Goal: Obtain resource: Obtain resource

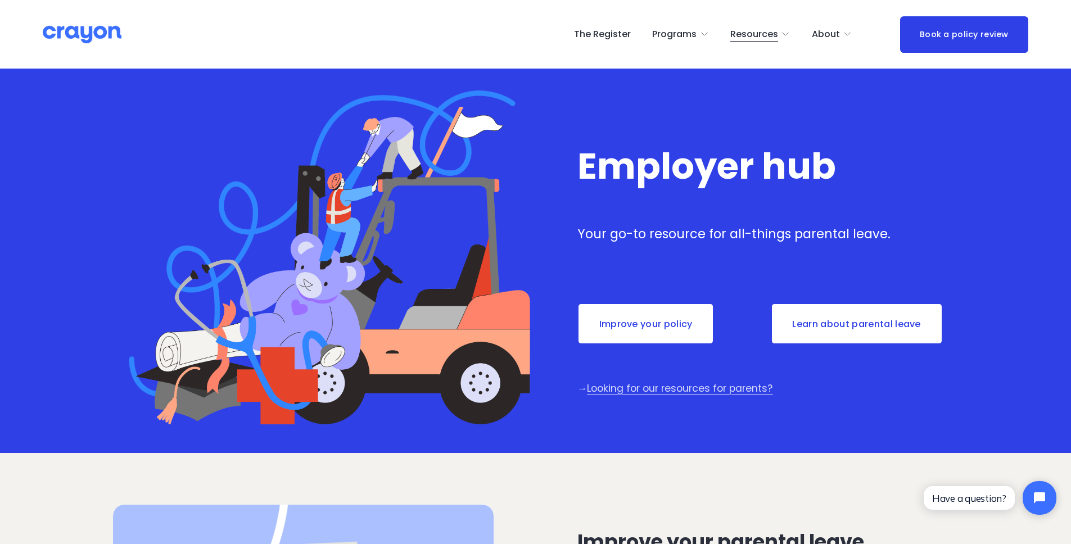
click at [646, 333] on link "Improve your policy" at bounding box center [646, 324] width 137 height 42
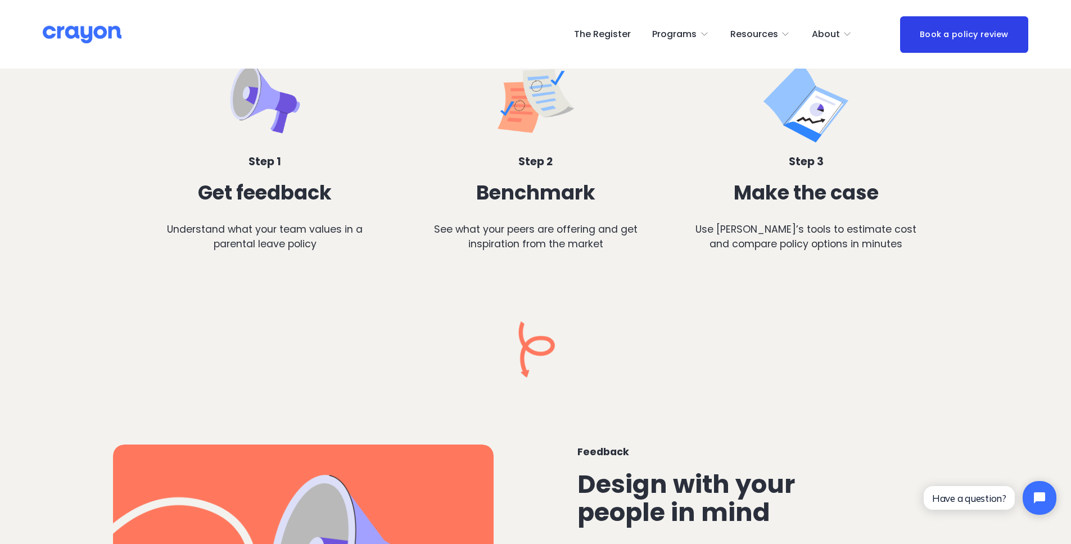
scroll to position [543, 0]
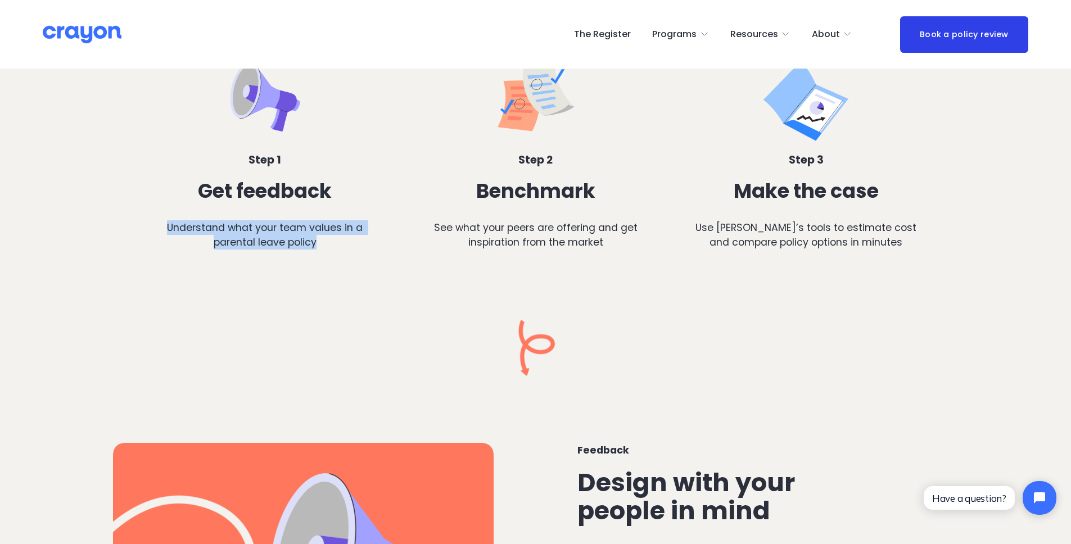
drag, startPoint x: 168, startPoint y: 225, endPoint x: 394, endPoint y: 240, distance: 226.1
click at [335, 242] on p "Understand what your team values in a parental leave policy" at bounding box center [265, 235] width 226 height 30
click at [507, 238] on p "See what your peers are offering and get inspiration from the market" at bounding box center [536, 235] width 226 height 30
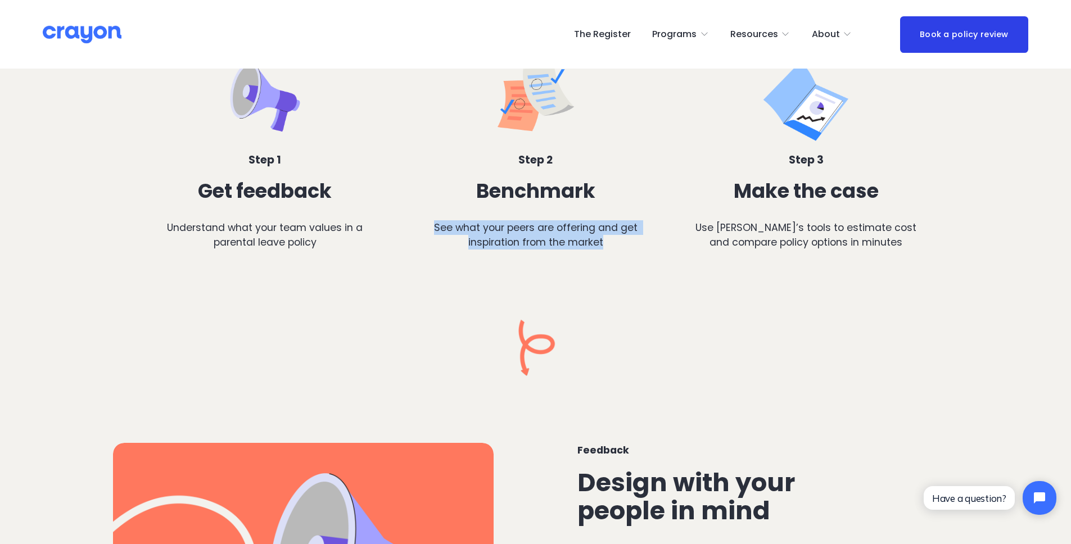
drag, startPoint x: 458, startPoint y: 225, endPoint x: 610, endPoint y: 245, distance: 153.8
click at [610, 245] on p "See what your peers are offering and get inspiration from the market" at bounding box center [536, 235] width 226 height 30
drag, startPoint x: 526, startPoint y: 257, endPoint x: 541, endPoint y: 258, distance: 14.1
click at [532, 258] on div "Benchmark See what your peers are offering and get inspiration from the market" at bounding box center [536, 227] width 226 height 94
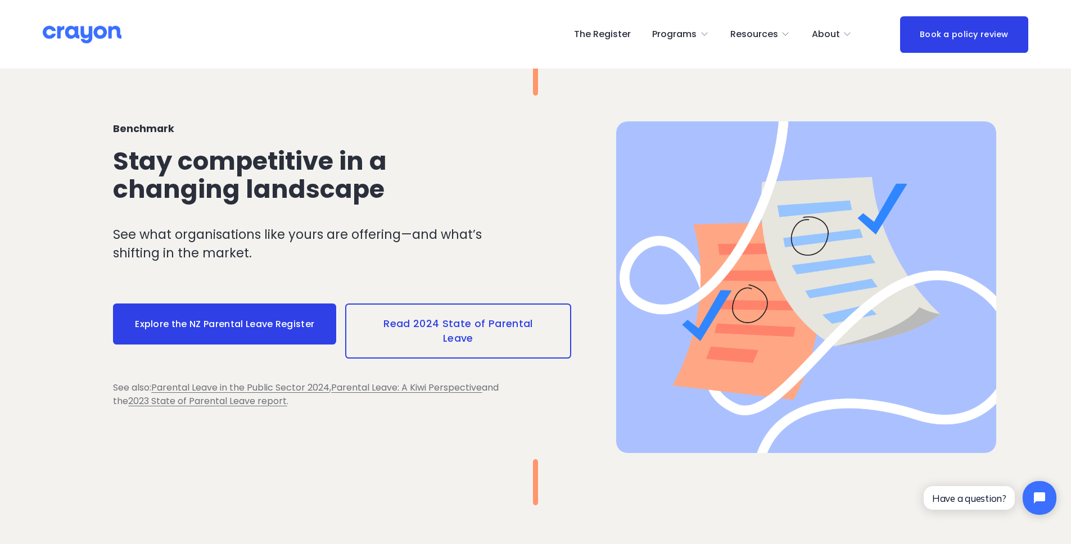
scroll to position [1276, 0]
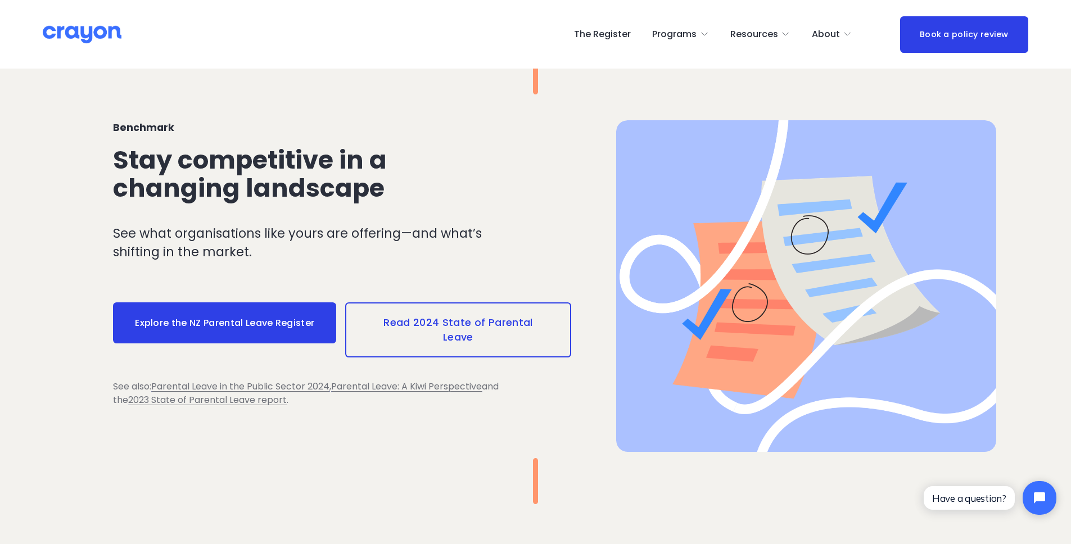
click at [434, 323] on link "Read 2024 State of Parental Leave" at bounding box center [458, 330] width 226 height 55
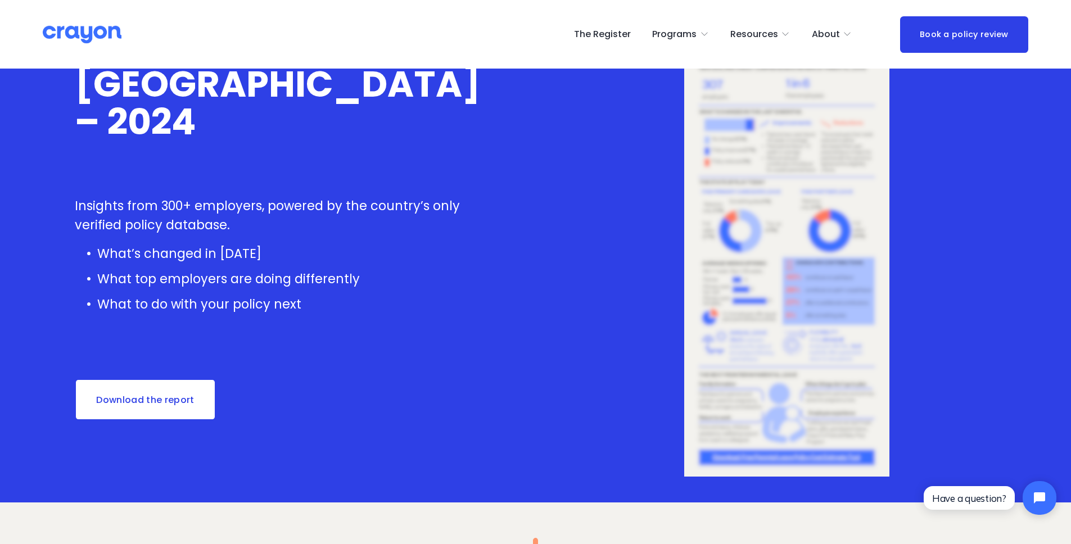
click at [151, 399] on link "Download the report" at bounding box center [146, 400] width 142 height 42
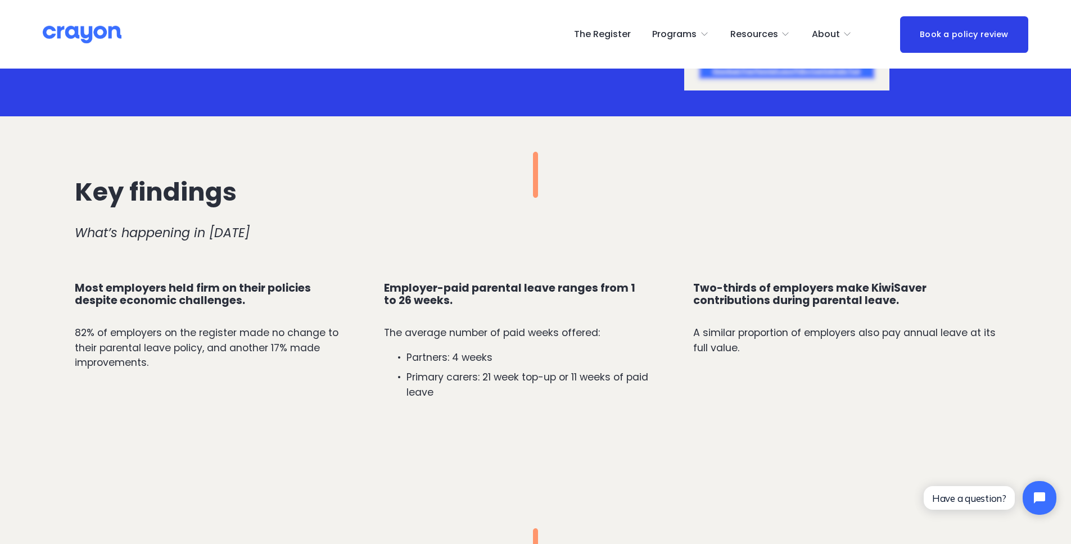
scroll to position [577, 0]
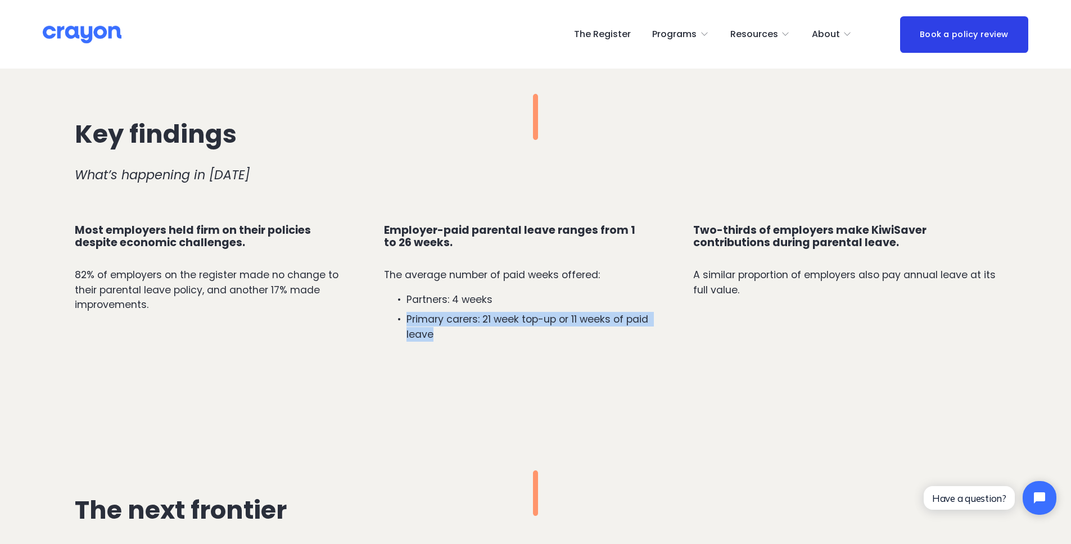
drag, startPoint x: 407, startPoint y: 319, endPoint x: 469, endPoint y: 350, distance: 68.9
click at [469, 350] on div "Employer-paid parental leave ranges from 1 to 26 weeks. The average number of p…" at bounding box center [516, 312] width 264 height 176
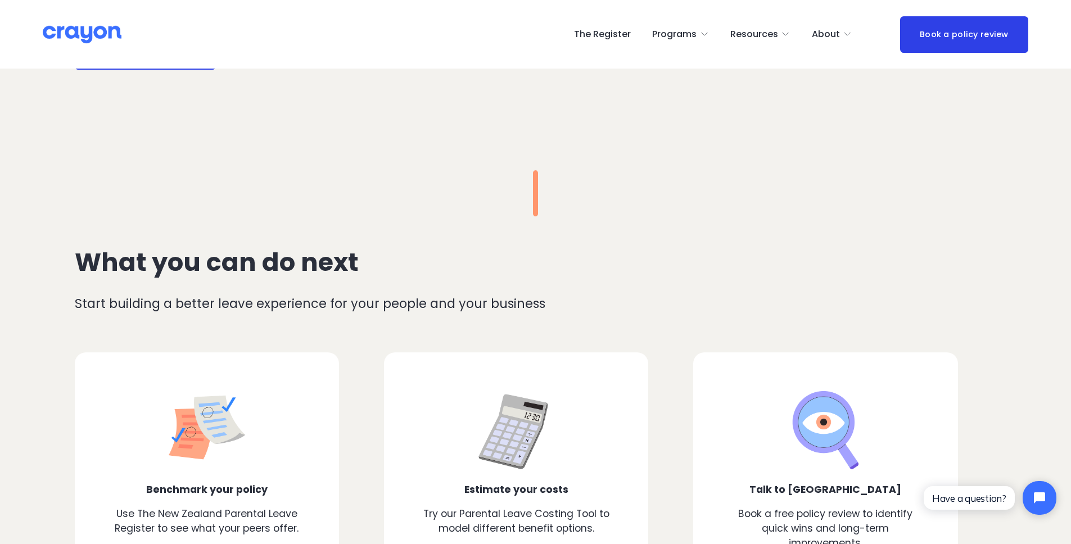
scroll to position [1671, 0]
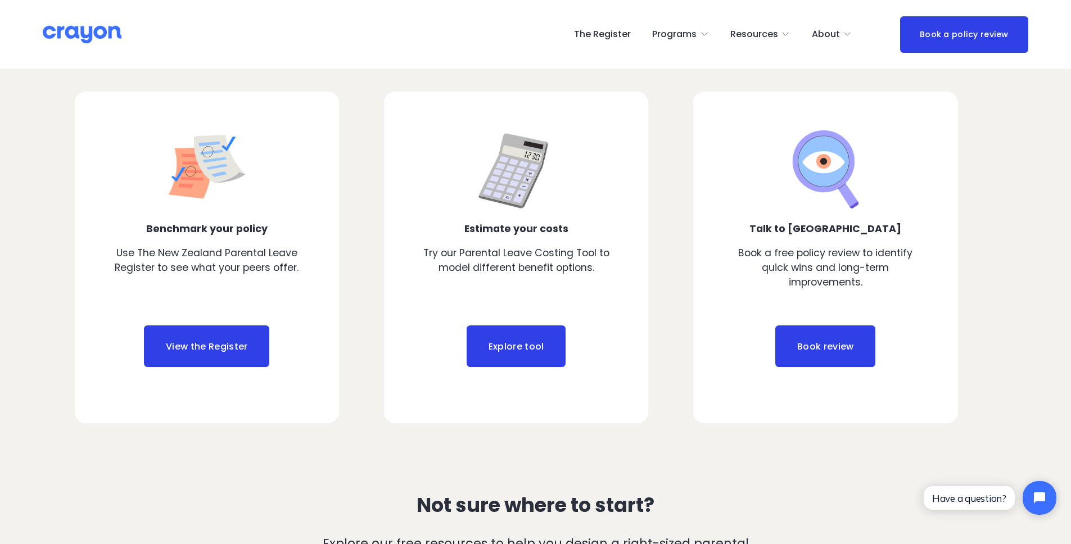
click at [501, 354] on link "Explore tool" at bounding box center [516, 347] width 99 height 42
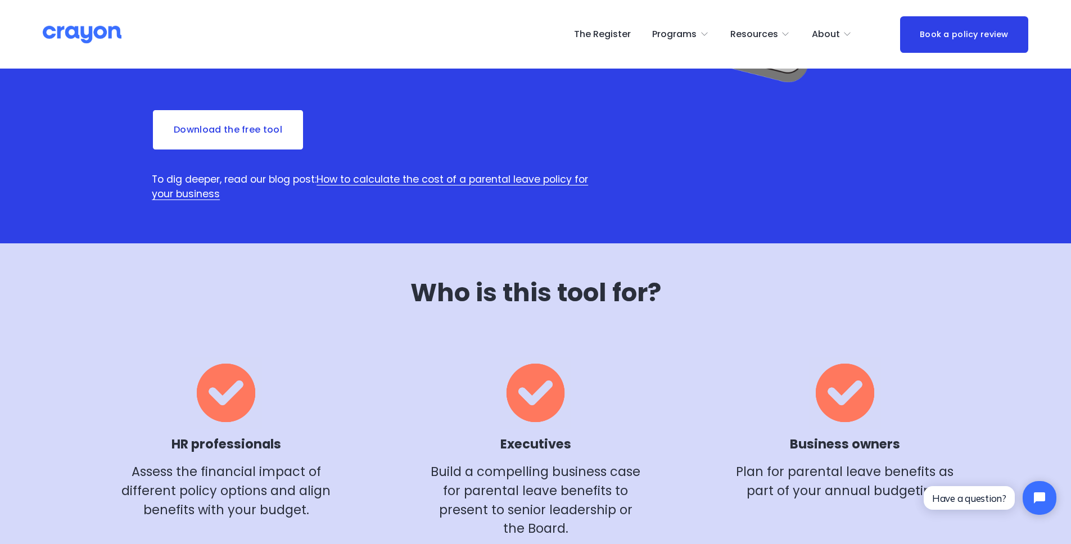
scroll to position [343, 0]
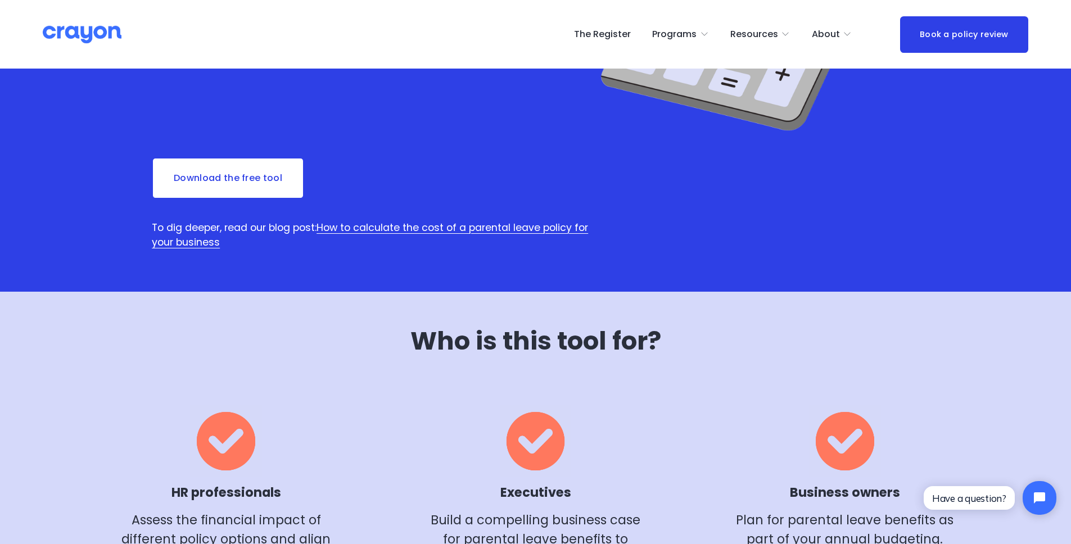
click at [197, 184] on link "Download the free tool" at bounding box center [228, 178] width 152 height 42
